Goal: Information Seeking & Learning: Learn about a topic

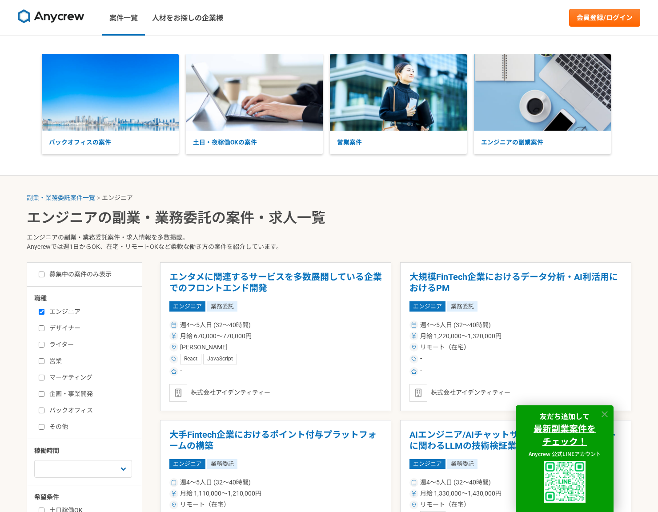
click at [608, 414] on icon at bounding box center [605, 414] width 10 height 10
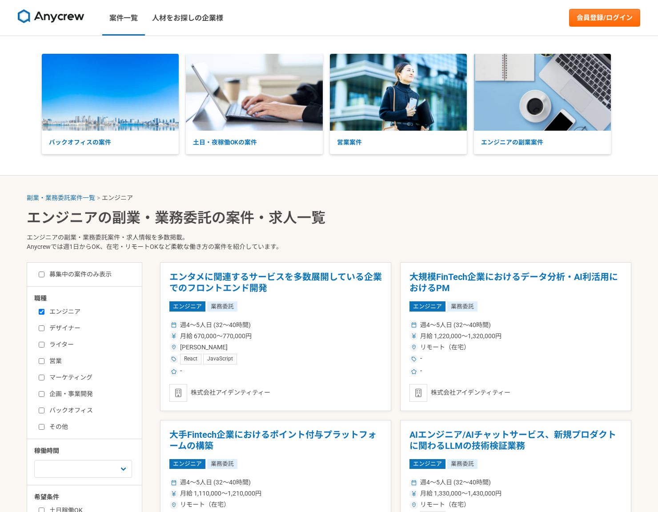
click at [43, 312] on input "エンジニア" at bounding box center [42, 312] width 6 height 6
checkbox input "false"
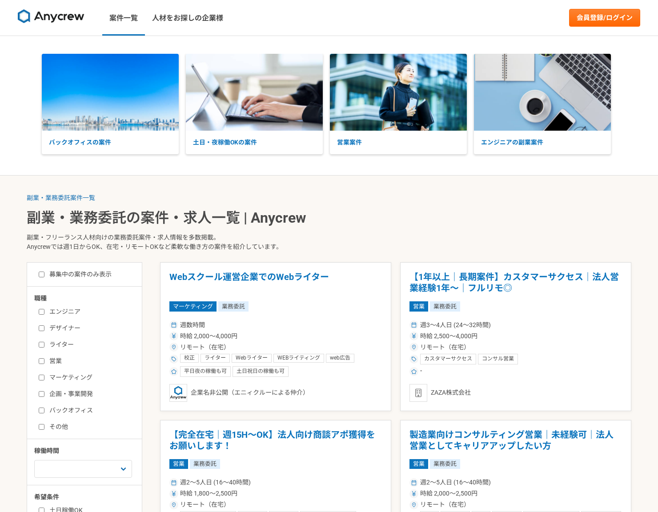
click at [37, 18] on img at bounding box center [51, 16] width 67 height 14
click at [51, 15] on img at bounding box center [51, 16] width 67 height 14
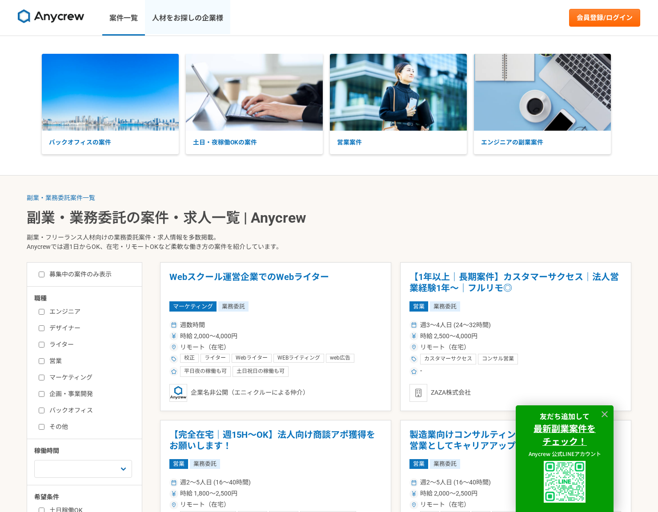
click at [211, 18] on link "人材をお探しの企業様" at bounding box center [187, 18] width 85 height 36
click at [71, 12] on img at bounding box center [51, 16] width 67 height 14
click at [68, 16] on img at bounding box center [51, 16] width 67 height 14
click at [69, 23] on img at bounding box center [51, 16] width 67 height 14
click at [70, 22] on img at bounding box center [51, 16] width 67 height 14
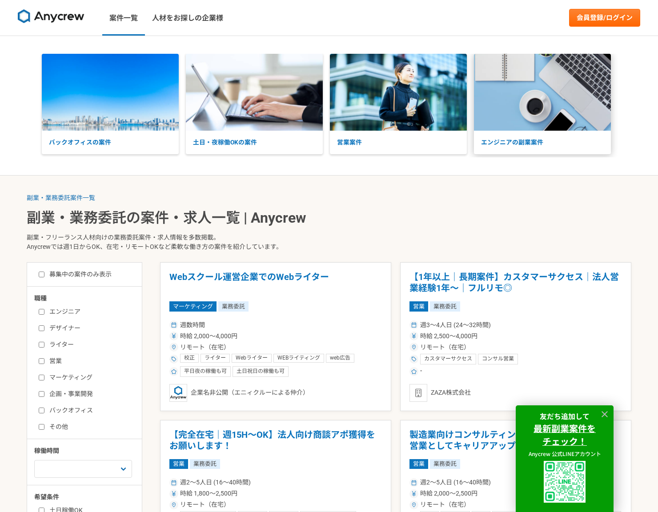
click at [541, 133] on p "エンジニアの副業案件" at bounding box center [542, 143] width 137 height 24
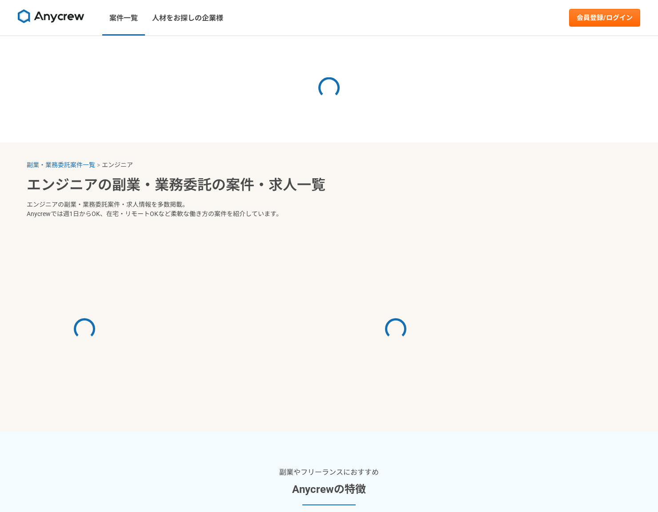
select select "3"
